Goal: Task Accomplishment & Management: Manage account settings

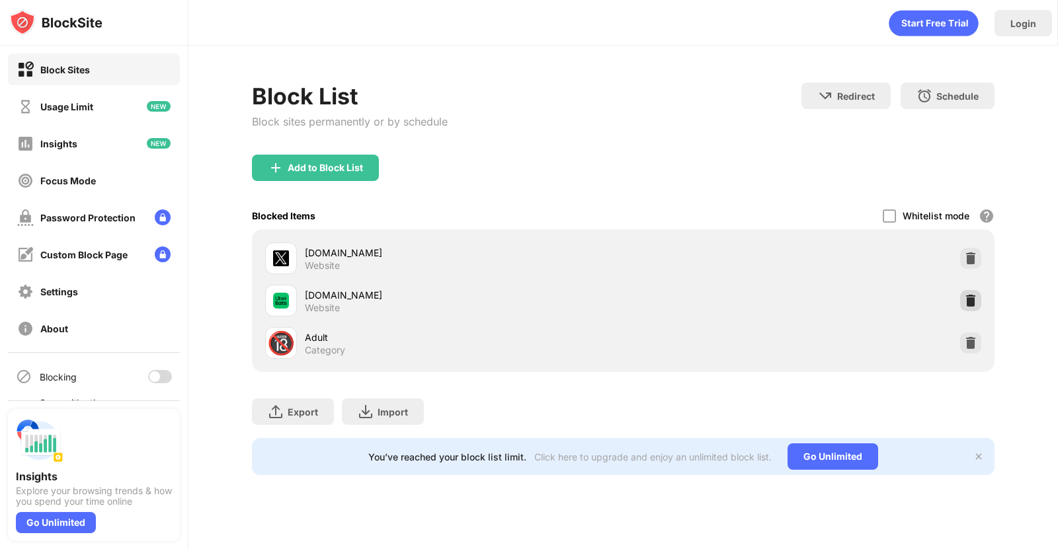
click at [967, 299] on img at bounding box center [970, 300] width 13 height 13
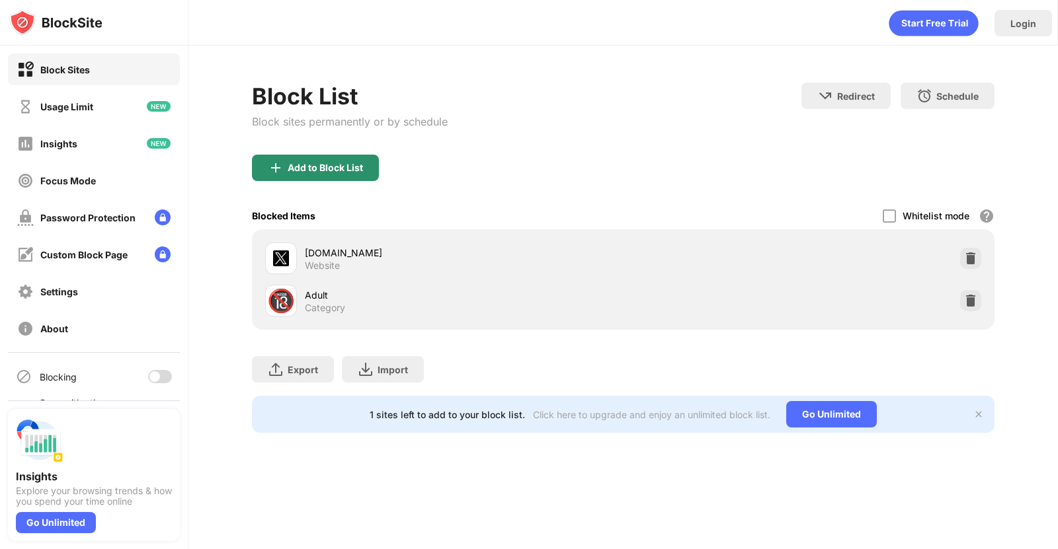
click at [348, 168] on div "Add to Block List" at bounding box center [325, 168] width 75 height 11
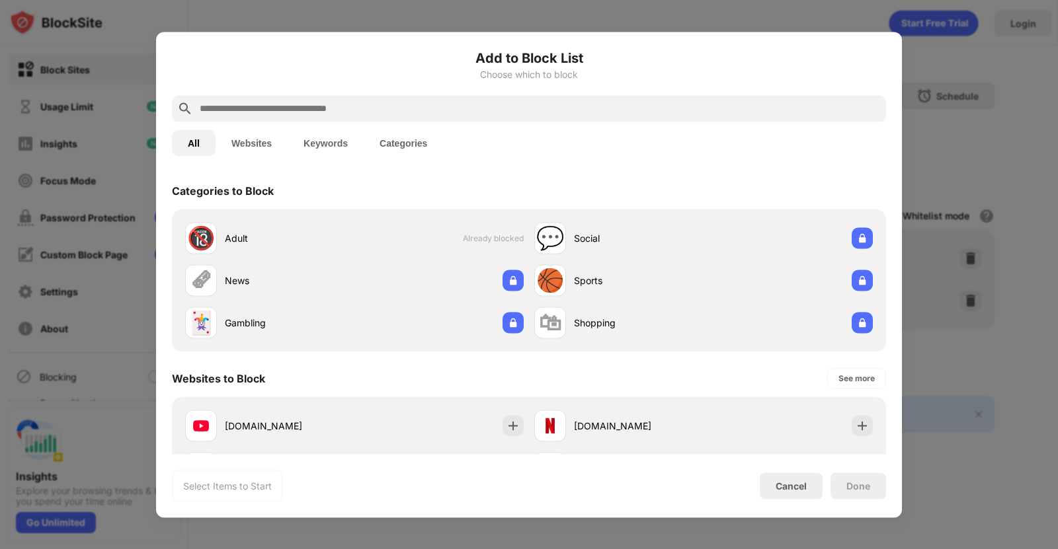
click at [322, 114] on input "text" at bounding box center [539, 108] width 682 height 16
paste input "**********"
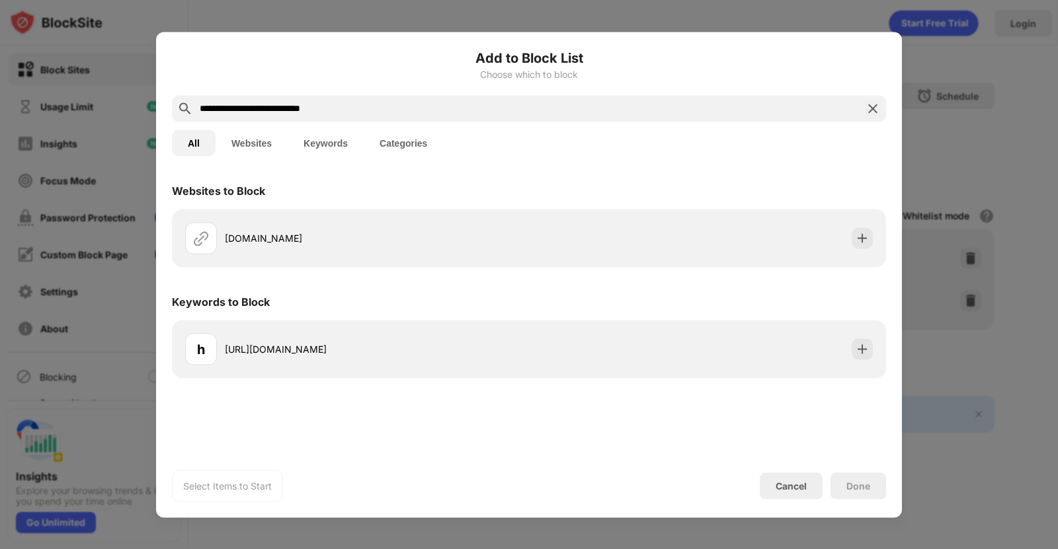
type input "**********"
click at [852, 485] on div "Done" at bounding box center [858, 486] width 24 height 11
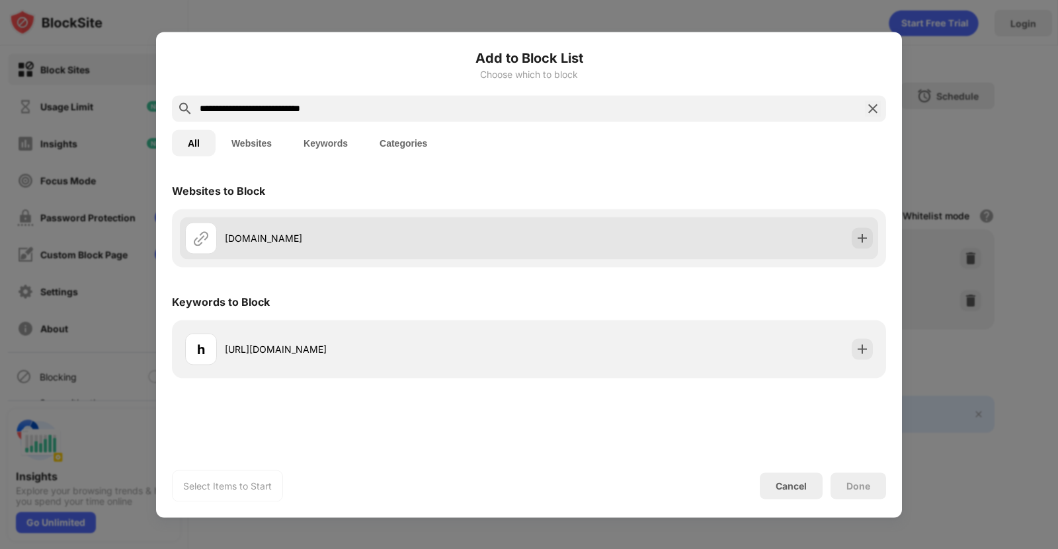
click at [338, 249] on div "[DOMAIN_NAME]" at bounding box center [357, 238] width 344 height 32
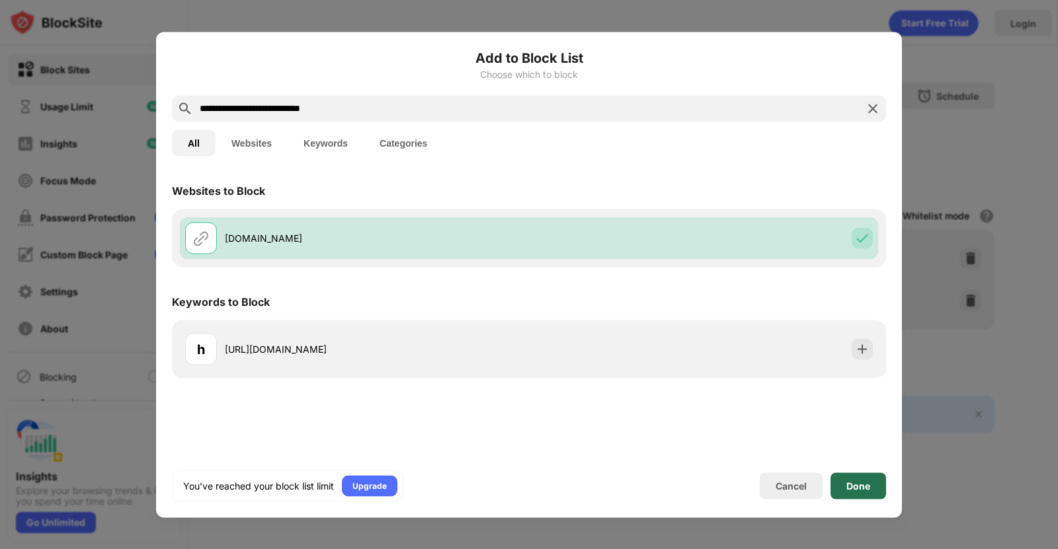
click at [845, 493] on div "Done" at bounding box center [858, 486] width 56 height 26
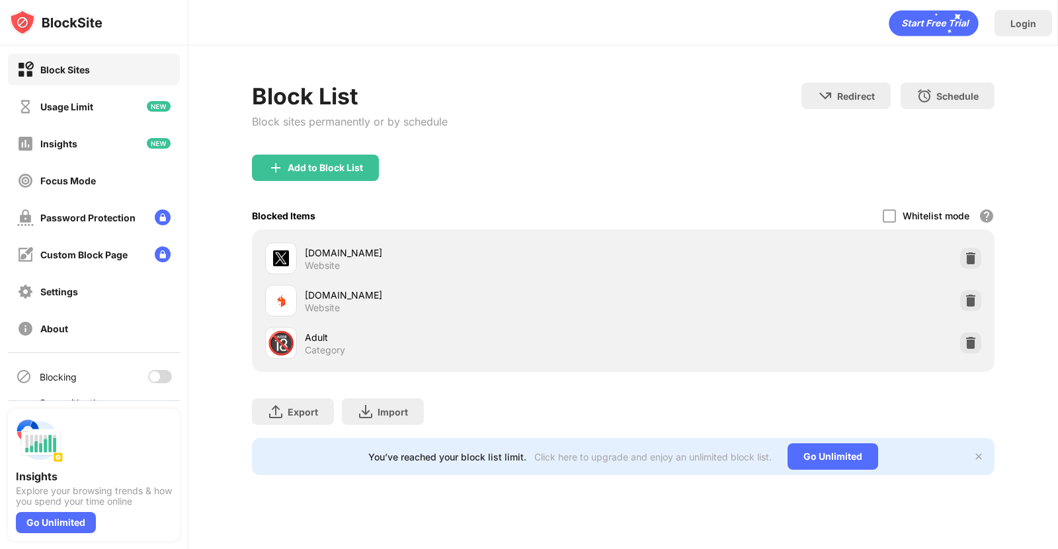
click at [149, 379] on div at bounding box center [154, 377] width 11 height 11
click at [148, 378] on div at bounding box center [160, 376] width 24 height 13
drag, startPoint x: 150, startPoint y: 374, endPoint x: 162, endPoint y: 376, distance: 12.1
click at [150, 374] on div at bounding box center [160, 376] width 24 height 13
